Goal: Answer question/provide support

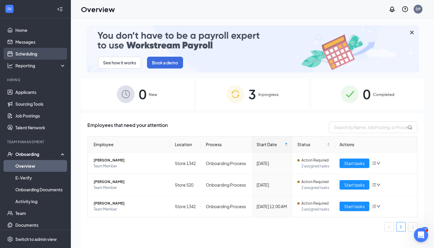
click at [38, 53] on link "Scheduling" at bounding box center [40, 54] width 51 height 12
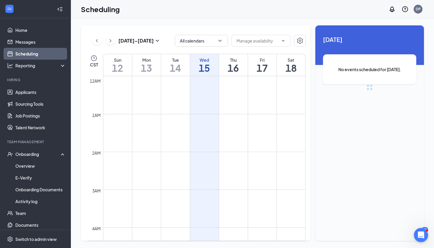
scroll to position [291, 0]
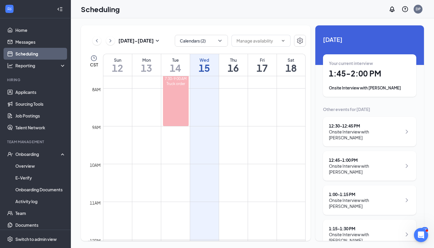
click at [370, 74] on h1 "1:45 - 2:00 PM" at bounding box center [370, 74] width 82 height 10
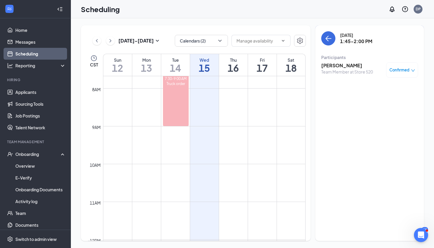
click at [342, 67] on h3 "[PERSON_NAME]" at bounding box center [348, 65] width 52 height 7
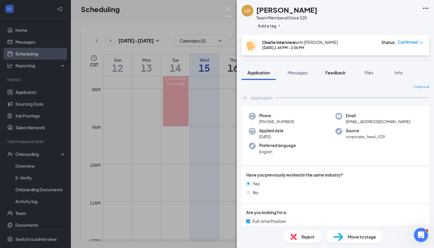
click at [340, 73] on span "Feedback" at bounding box center [336, 72] width 20 height 5
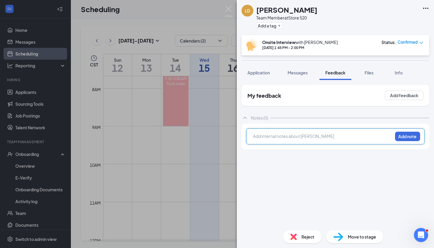
click at [276, 138] on div at bounding box center [323, 136] width 139 height 6
click at [286, 137] on span "nope she came at 1:52" at bounding box center [275, 136] width 43 height 5
click at [416, 137] on button "Add note" at bounding box center [407, 136] width 25 height 9
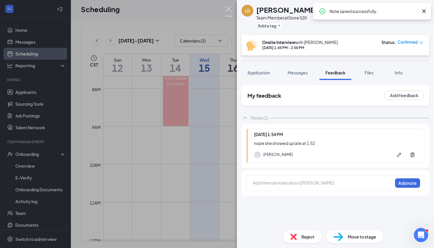
click at [228, 11] on img at bounding box center [228, 12] width 7 height 12
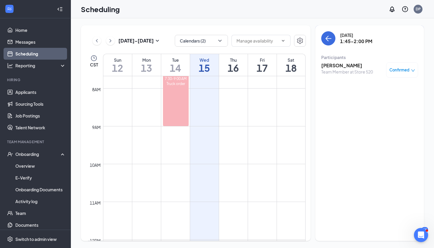
click at [392, 84] on div "[DATE] 1:45-2:00 PM Participants [PERSON_NAME] Team Member at Store 520 Confirm…" at bounding box center [370, 133] width 109 height 216
